Goal: Task Accomplishment & Management: Complete application form

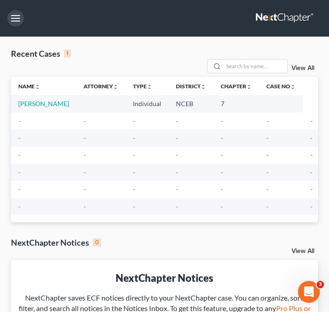
click at [19, 18] on button "button" at bounding box center [15, 18] width 16 height 16
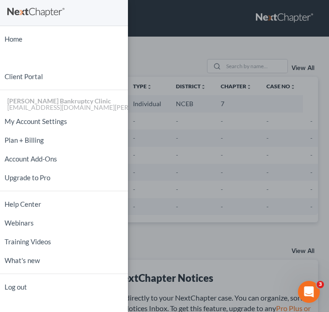
click at [168, 28] on div "Home New Case Client Portal [PERSON_NAME] Bankruptcy Clinic [EMAIL_ADDRESS][DOM…" at bounding box center [164, 156] width 329 height 312
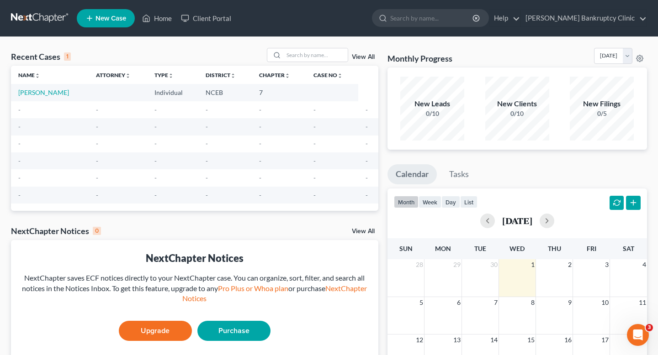
click at [125, 16] on span "New Case" at bounding box center [110, 18] width 31 height 7
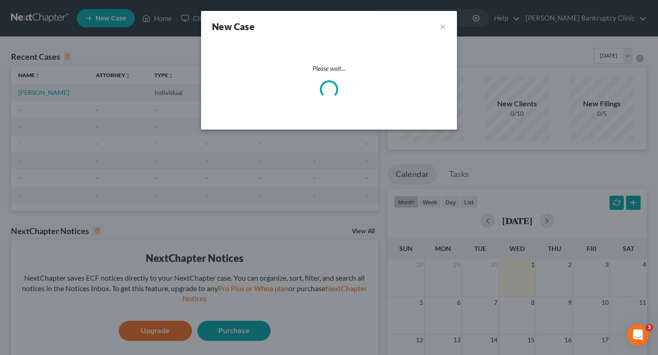
select select "57"
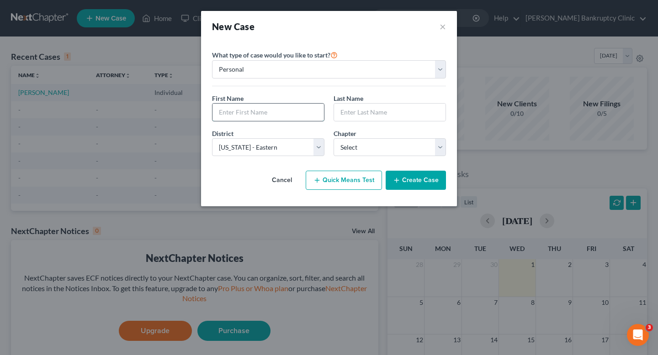
click at [259, 115] on input "text" at bounding box center [267, 112] width 111 height 17
paste input "[PERSON_NAME]"
click at [253, 111] on input "[PERSON_NAME]" at bounding box center [267, 112] width 111 height 17
type input "[PERSON_NAME]"
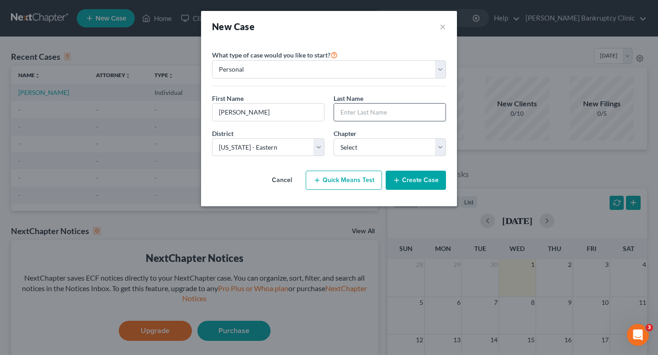
click at [328, 114] on input "text" at bounding box center [389, 112] width 111 height 17
paste input "[PERSON_NAME]"
click at [328, 114] on input "[PERSON_NAME]" at bounding box center [389, 112] width 111 height 17
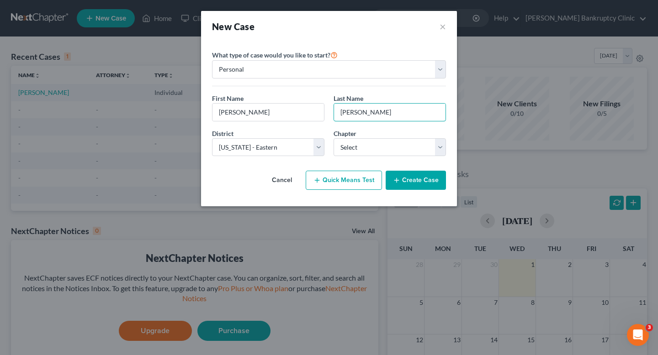
drag, startPoint x: 361, startPoint y: 113, endPoint x: 325, endPoint y: 113, distance: 35.6
click at [325, 113] on div "First Name * [PERSON_NAME] Last Name * [PERSON_NAME]" at bounding box center [328, 111] width 243 height 35
type input "[PERSON_NAME]"
click at [328, 145] on select "Select 7 11 12 13" at bounding box center [389, 147] width 112 height 18
select select "0"
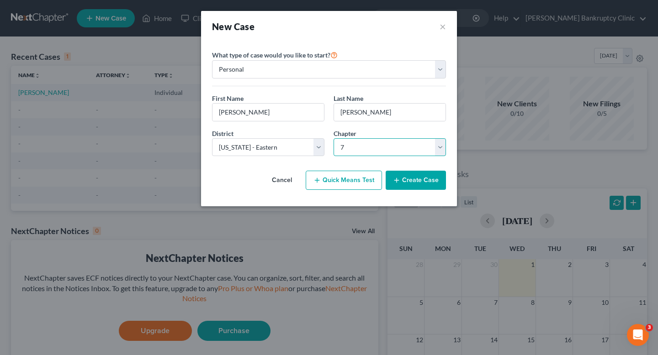
click at [328, 138] on select "Select 7 11 12 13" at bounding box center [389, 147] width 112 height 18
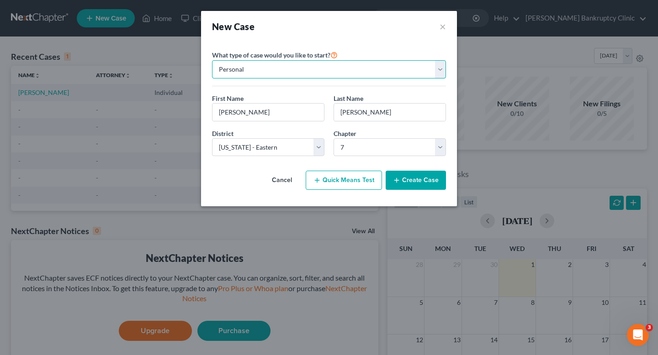
click at [328, 63] on select "Personal Business" at bounding box center [329, 69] width 234 height 18
click at [212, 60] on select "Personal Business" at bounding box center [329, 69] width 234 height 18
click at [328, 183] on button "Create Case" at bounding box center [416, 180] width 60 height 19
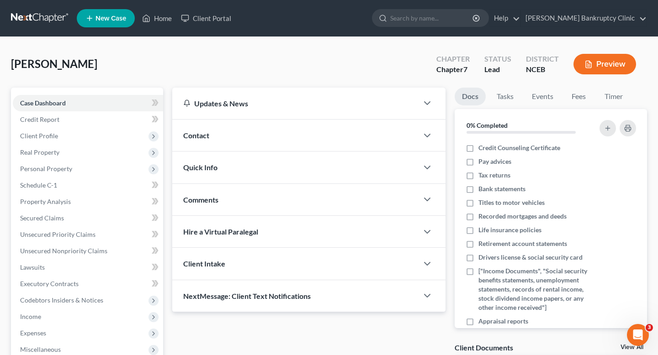
click at [328, 27] on ul "New Case Home Client Portal - No Result - See all results Or Press Enter... Hel…" at bounding box center [362, 18] width 570 height 24
click at [328, 19] on link "[PERSON_NAME] Bankruptcy Clinic" at bounding box center [584, 18] width 126 height 16
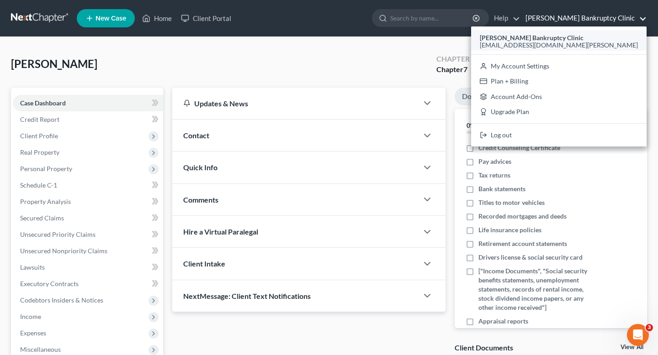
click at [328, 45] on span "[EMAIL_ADDRESS][DOMAIN_NAME][PERSON_NAME]" at bounding box center [559, 45] width 158 height 8
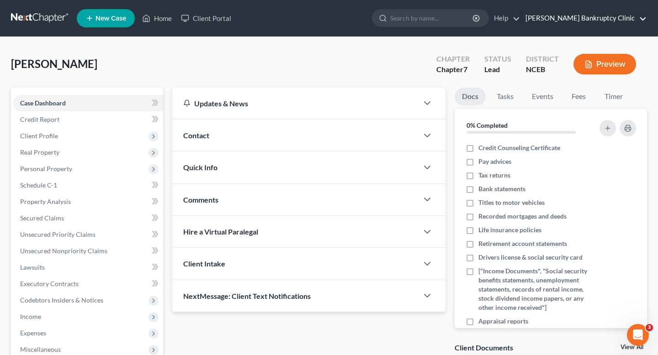
click at [328, 12] on link "[PERSON_NAME] Bankruptcy Clinic" at bounding box center [584, 18] width 126 height 16
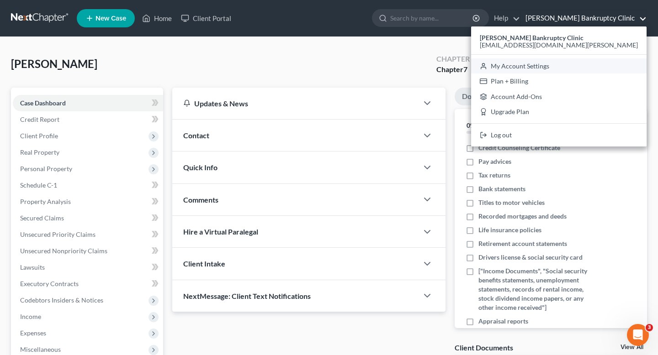
click at [328, 67] on link "My Account Settings" at bounding box center [558, 66] width 175 height 16
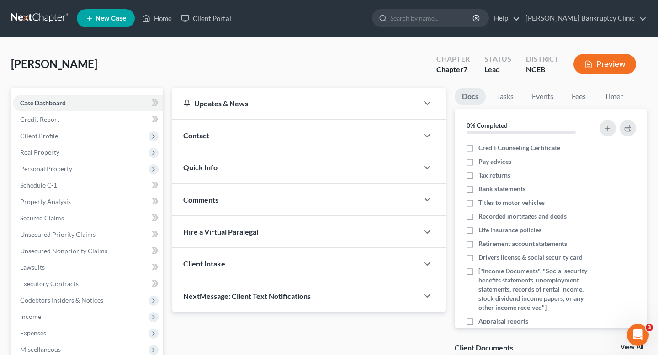
select select "57"
select select "24"
select select "28"
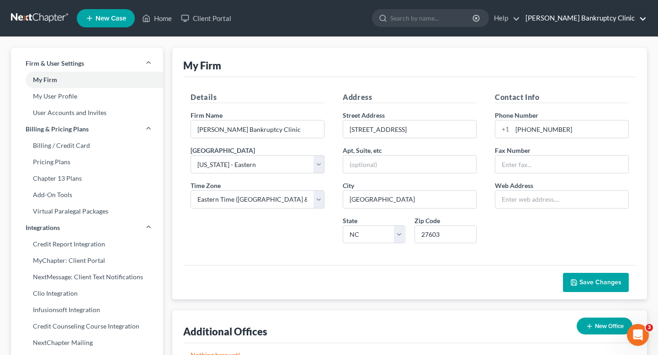
click at [328, 12] on link "[PERSON_NAME] Bankruptcy Clinic" at bounding box center [584, 18] width 126 height 16
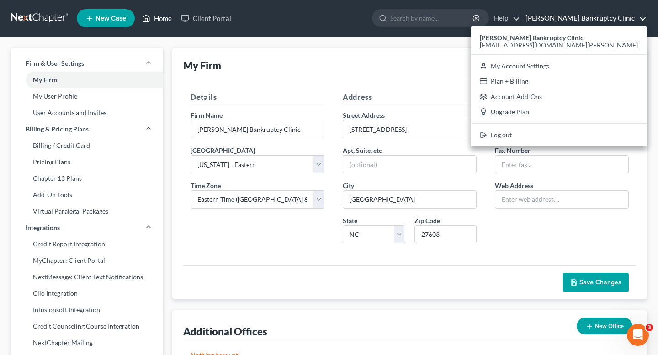
click at [157, 18] on link "Home" at bounding box center [156, 18] width 39 height 16
